Goal: Find specific page/section: Find specific page/section

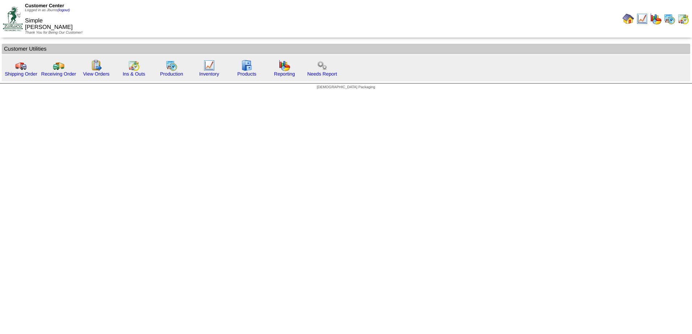
click at [127, 83] on table "Customer Utilities" at bounding box center [346, 62] width 692 height 41
click at [126, 73] on link "Ins & Outs" at bounding box center [134, 73] width 22 height 5
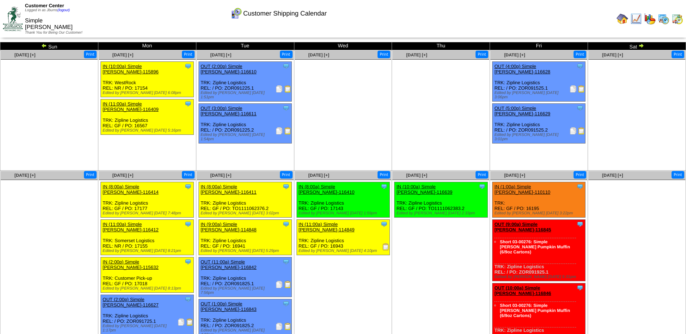
click at [17, 13] on img at bounding box center [13, 19] width 20 height 24
click at [18, 11] on img at bounding box center [13, 19] width 20 height 24
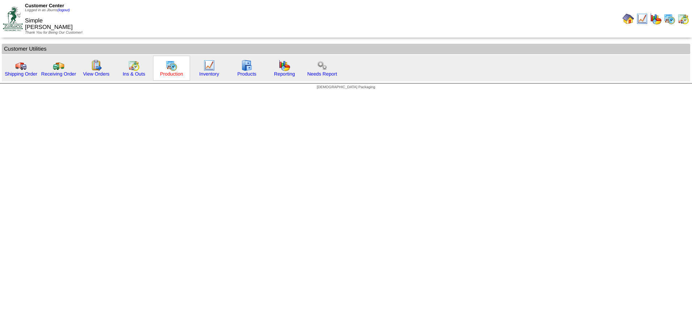
click at [161, 73] on link "Production" at bounding box center [171, 73] width 23 height 5
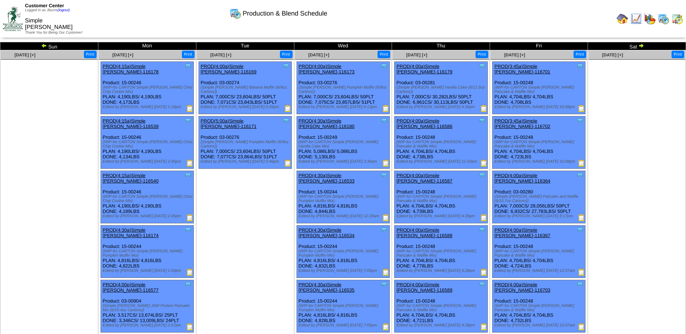
click at [641, 47] on img at bounding box center [642, 46] width 6 height 6
click at [643, 45] on img at bounding box center [642, 46] width 6 height 6
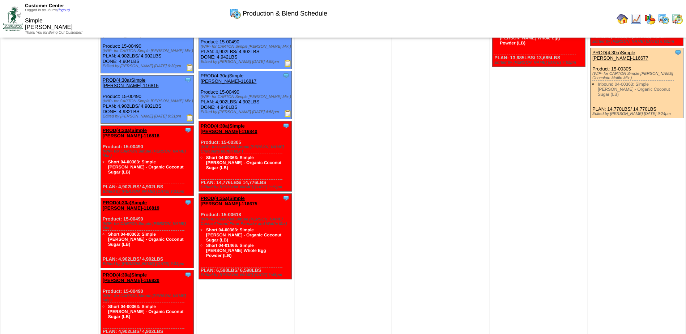
scroll to position [228, 0]
